Goal: Task Accomplishment & Management: Use online tool/utility

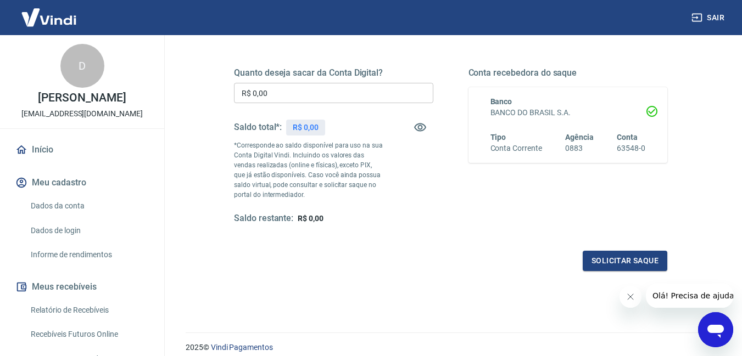
scroll to position [155, 0]
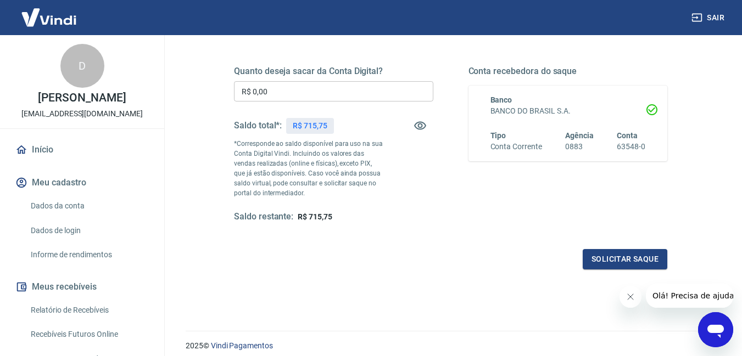
click at [396, 104] on div "Quanto deseja sacar da Conta Digital? R$ 0,00 ​ Saldo total*: R$ 715,75 *Corres…" at bounding box center [333, 144] width 199 height 157
click at [395, 99] on input "R$ 0,00" at bounding box center [333, 91] width 199 height 20
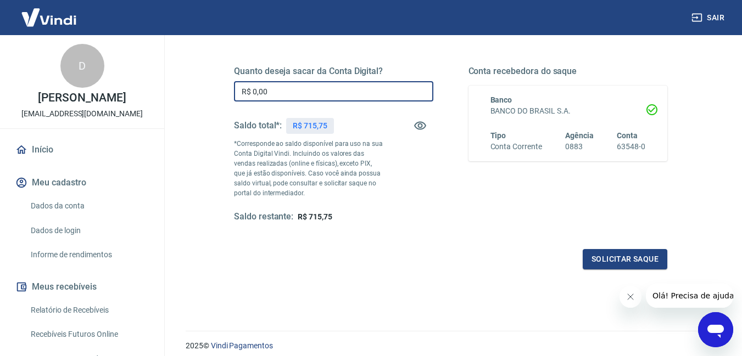
click at [417, 99] on input "R$ 0,00" at bounding box center [333, 91] width 199 height 20
type input "R$ 715,75"
click at [623, 251] on button "Solicitar saque" at bounding box center [624, 259] width 85 height 20
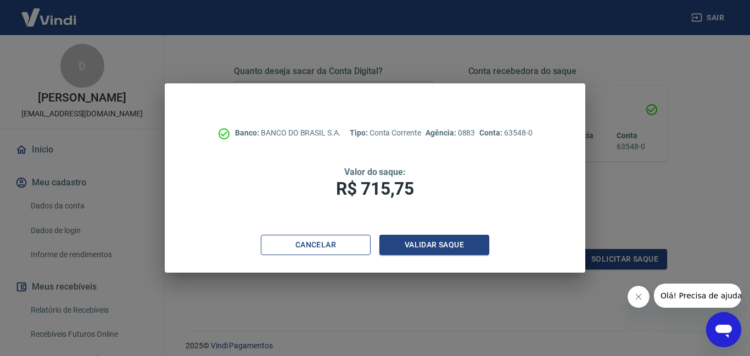
click at [341, 248] on button "Cancelar" at bounding box center [316, 245] width 110 height 20
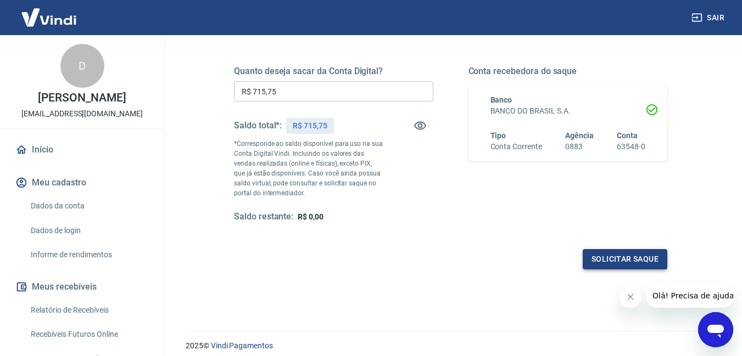
click at [592, 255] on button "Solicitar saque" at bounding box center [624, 259] width 85 height 20
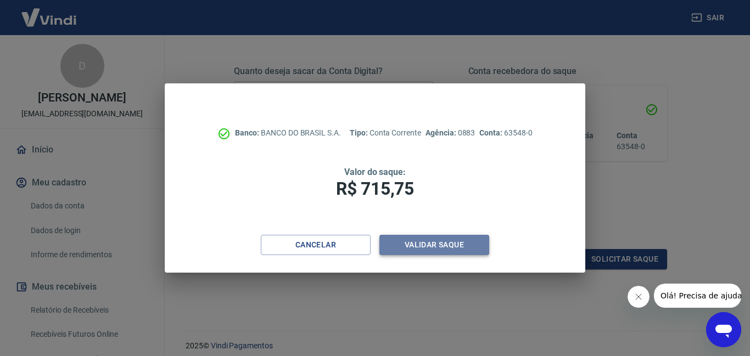
click at [456, 253] on button "Validar saque" at bounding box center [434, 245] width 110 height 20
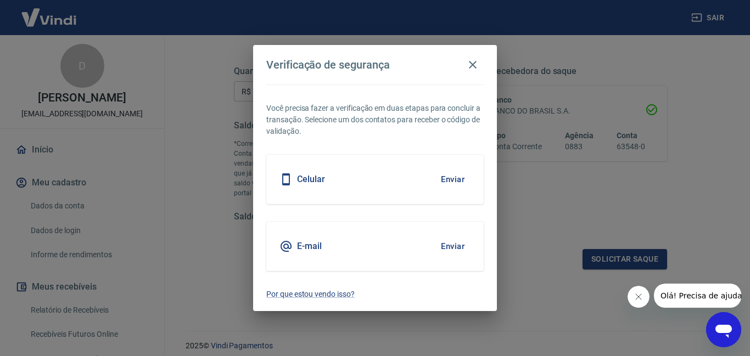
click at [455, 182] on button "Enviar" at bounding box center [453, 179] width 36 height 23
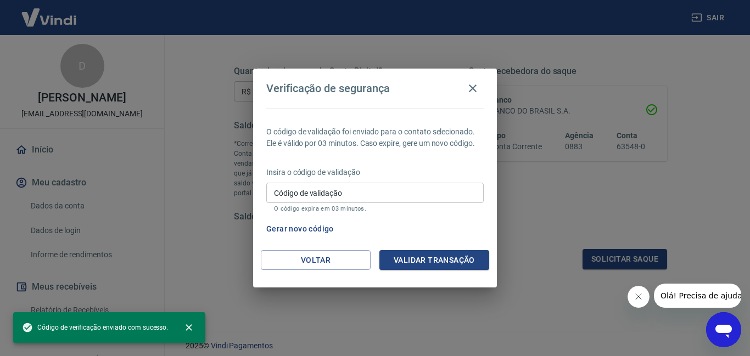
click at [379, 196] on input "Código de validação" at bounding box center [374, 193] width 217 height 20
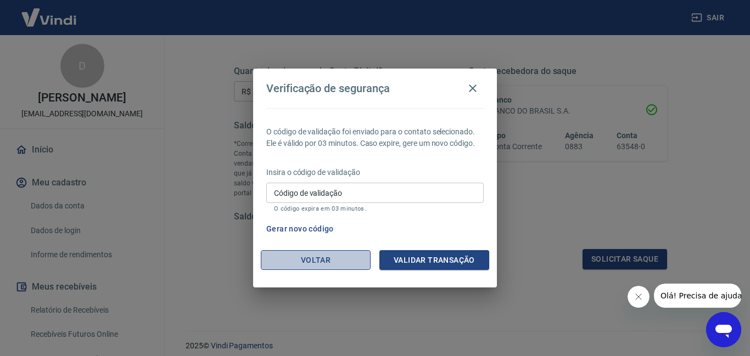
click at [357, 255] on button "Voltar" at bounding box center [316, 260] width 110 height 20
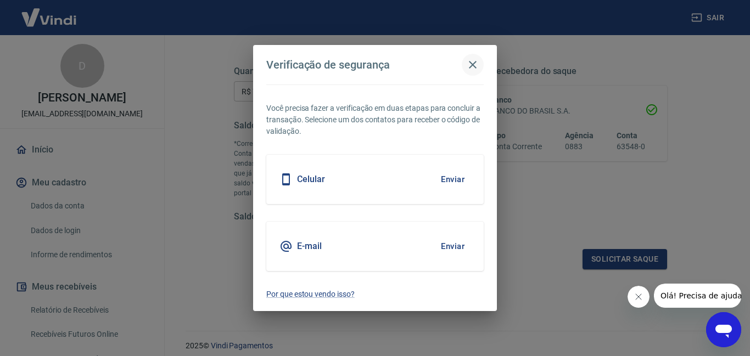
click at [478, 62] on icon "button" at bounding box center [472, 64] width 13 height 13
